Goal: Task Accomplishment & Management: Manage account settings

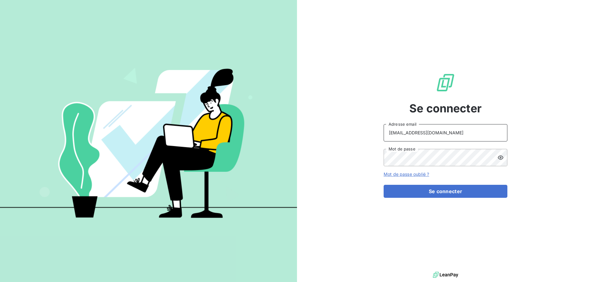
click at [471, 137] on input "recouvrement@serpe.fr" at bounding box center [446, 132] width 124 height 17
type input "raimundo@serpe.fr"
click at [420, 198] on div "Se connecter raimundo@serpe.fr Adresse email Mot de passe Mot de passe oublié ?…" at bounding box center [446, 135] width 124 height 270
click at [421, 194] on button "Se connecter" at bounding box center [446, 191] width 124 height 13
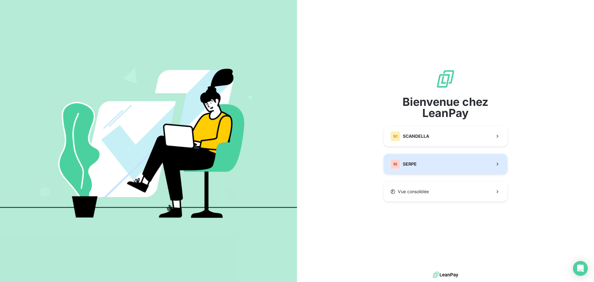
click at [422, 168] on button "SE SERPE" at bounding box center [446, 164] width 124 height 20
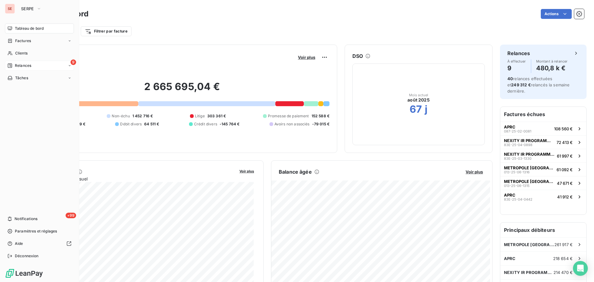
click at [28, 66] on span "Relances" at bounding box center [23, 66] width 16 height 6
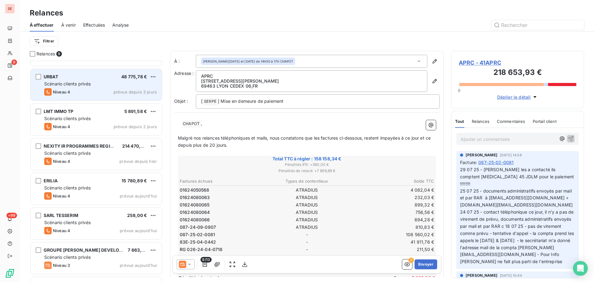
scroll to position [91, 0]
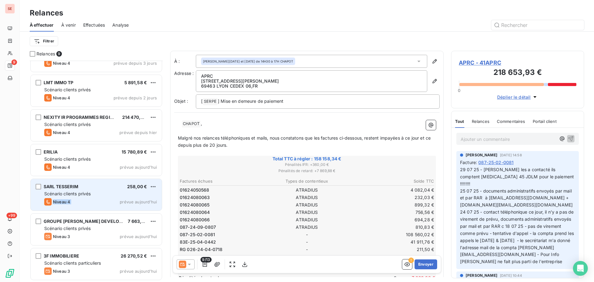
click at [111, 197] on div "SARL TESSERIM 258,00 € Scénario clients privés Niveau 4 prévue [DATE]" at bounding box center [96, 195] width 131 height 32
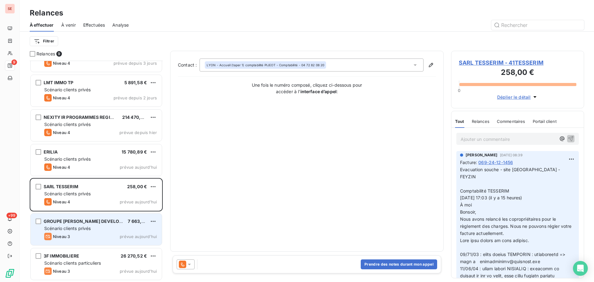
click at [102, 235] on div "Niveau 3 prévue aujourd’hui" at bounding box center [100, 236] width 113 height 7
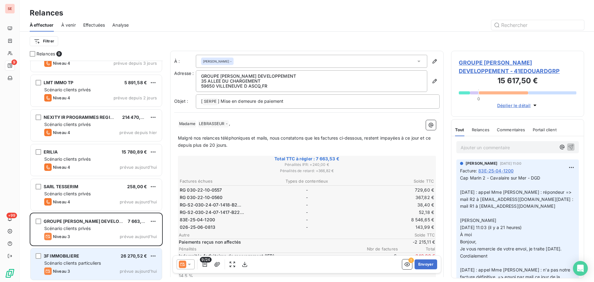
click at [94, 259] on div "3F IMMOBILIERE 26 270,52 € Scénario clients particuliers Niveau 3 prévue [DATE]" at bounding box center [96, 264] width 131 height 32
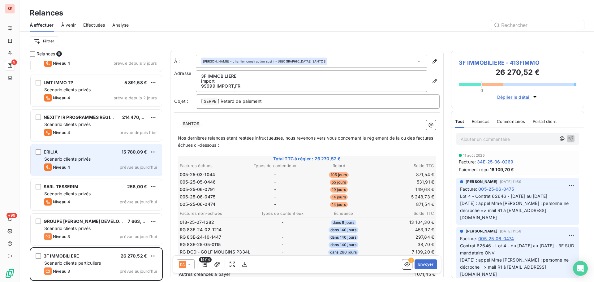
scroll to position [60, 0]
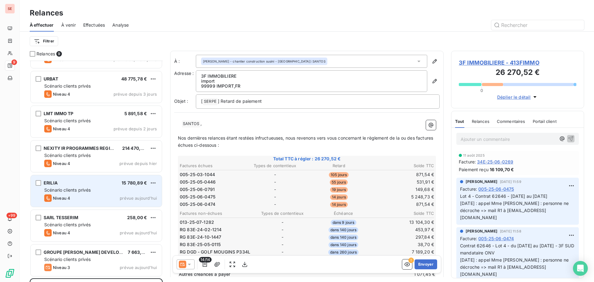
click at [77, 162] on div "Niveau 4 prévue depuis [DATE]" at bounding box center [100, 163] width 113 height 7
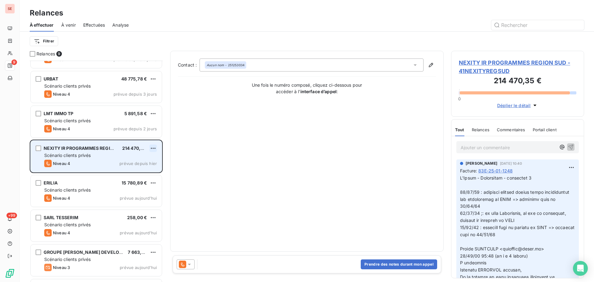
click at [154, 148] on html "SE 9 +99 Relances À effectuer À venir Effectuées Analyse Filtrer Relances 9 APR…" at bounding box center [297, 141] width 594 height 282
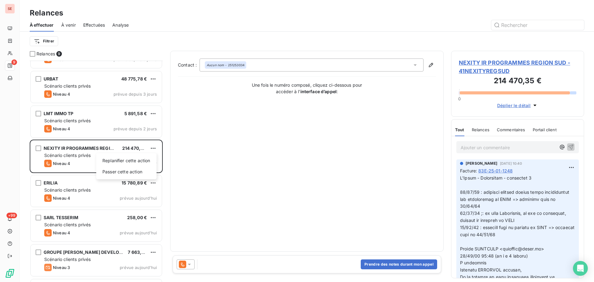
click at [134, 120] on html "SE 9 +99 Relances À effectuer À venir Effectuées Analyse Filtrer Relances 9 APR…" at bounding box center [297, 141] width 594 height 282
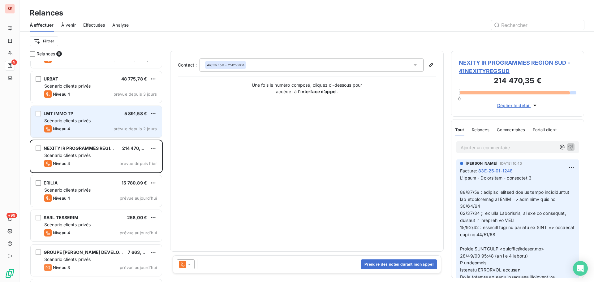
click at [134, 120] on div "Scénario clients privés" at bounding box center [100, 121] width 113 height 6
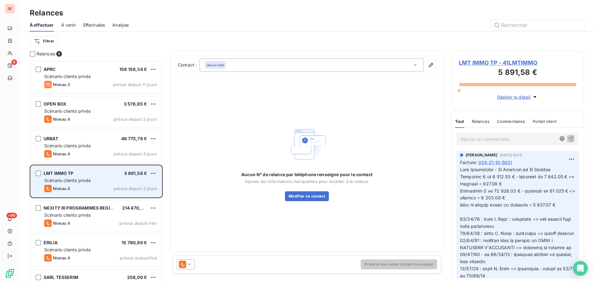
click at [134, 120] on span "prévue depuis 5 jours" at bounding box center [135, 119] width 43 height 5
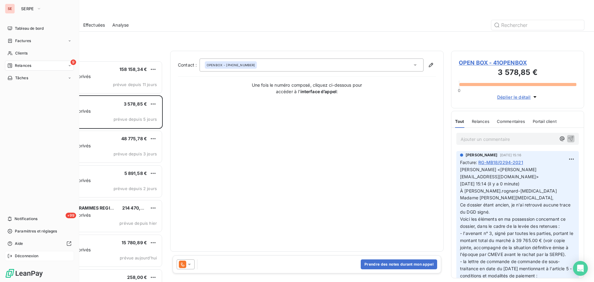
drag, startPoint x: 23, startPoint y: 256, endPoint x: 30, endPoint y: 254, distance: 7.2
click at [23, 256] on span "Déconnexion" at bounding box center [27, 256] width 24 height 6
